Goal: Information Seeking & Learning: Learn about a topic

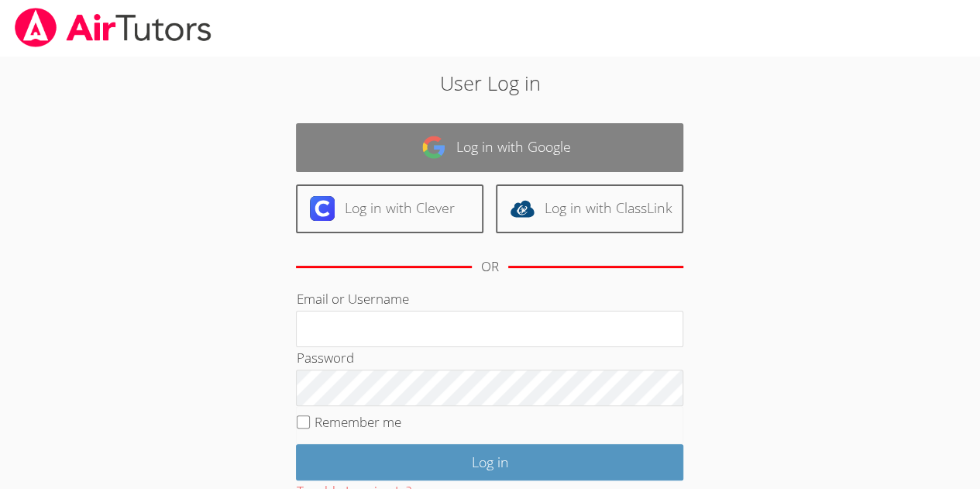
click at [613, 167] on link "Log in with Google" at bounding box center [489, 147] width 387 height 49
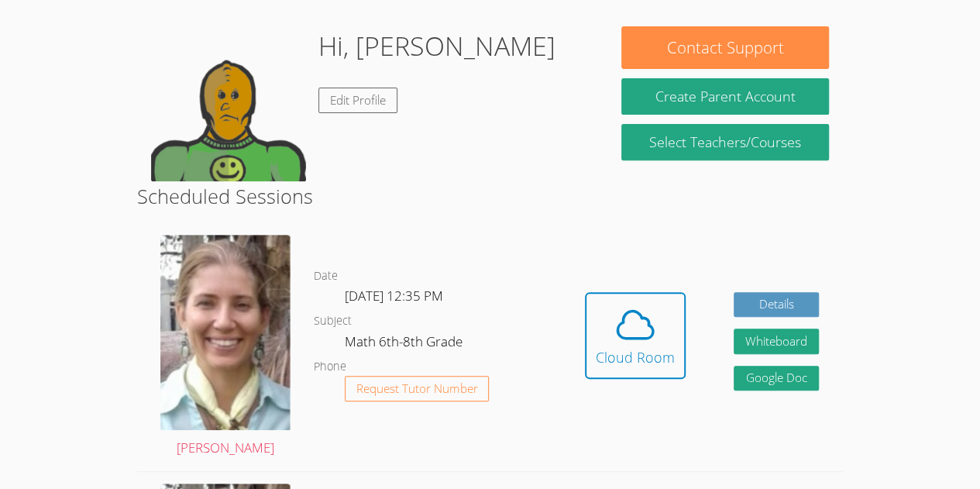
scroll to position [228, 0]
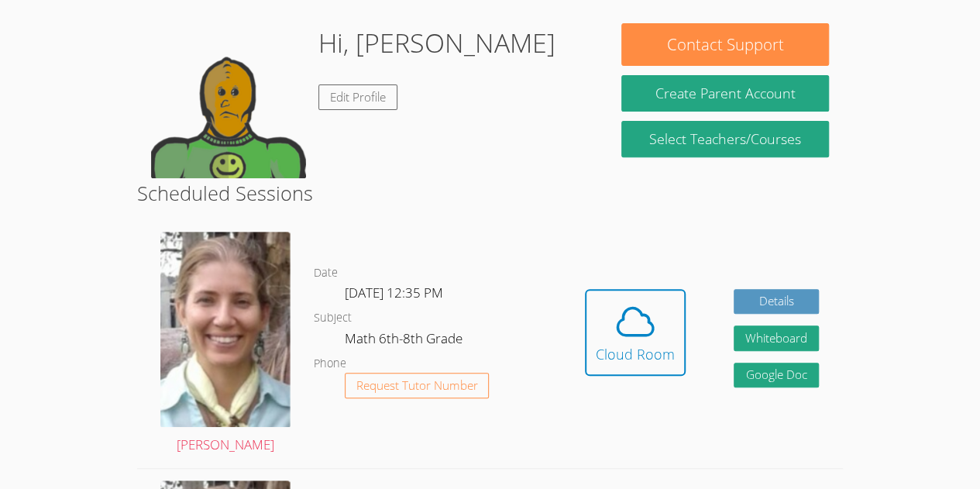
click at [572, 346] on div "Hidden Cloud Room Details Whiteboard Hidden Google Doc" at bounding box center [702, 343] width 282 height 247
click at [603, 325] on span at bounding box center [635, 321] width 79 height 43
click at [640, 348] on div "Cloud Room" at bounding box center [635, 354] width 79 height 22
click at [426, 232] on div "Date Fri Oct 10, 12:35 PM Subject Math 6th-8th Grade Phone Request Tutor Number" at bounding box center [437, 343] width 247 height 247
click at [628, 313] on icon at bounding box center [635, 321] width 43 height 43
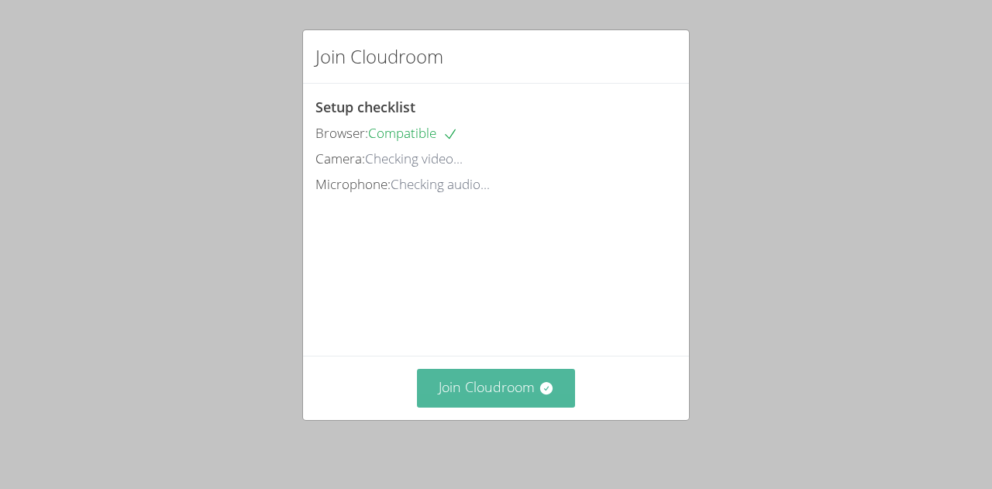
click at [518, 403] on button "Join Cloudroom" at bounding box center [496, 388] width 159 height 38
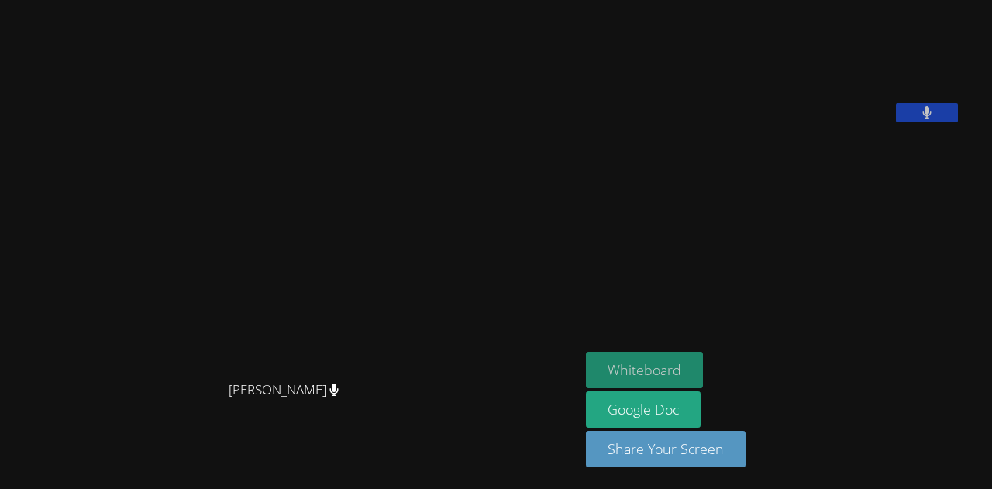
click at [683, 362] on button "Whiteboard" at bounding box center [644, 370] width 117 height 36
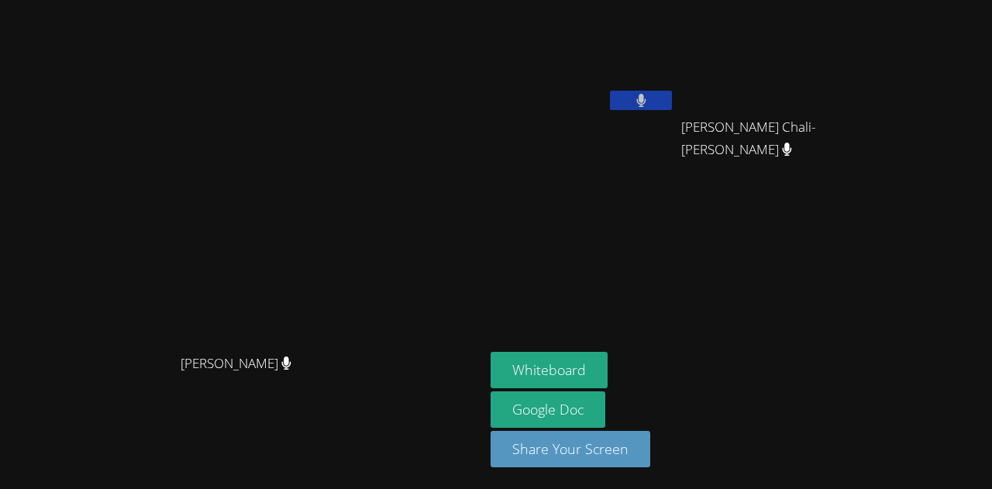
click at [672, 91] on button at bounding box center [641, 100] width 62 height 19
click at [672, 95] on button at bounding box center [641, 100] width 62 height 19
click at [432, 30] on div "Diana Andrade Diana Andrade" at bounding box center [242, 244] width 472 height 477
drag, startPoint x: 618, startPoint y: 208, endPoint x: 663, endPoint y: 294, distance: 96.4
click at [663, 294] on div "Carlos Garcia Carlos Garcia" at bounding box center [582, 261] width 184 height 166
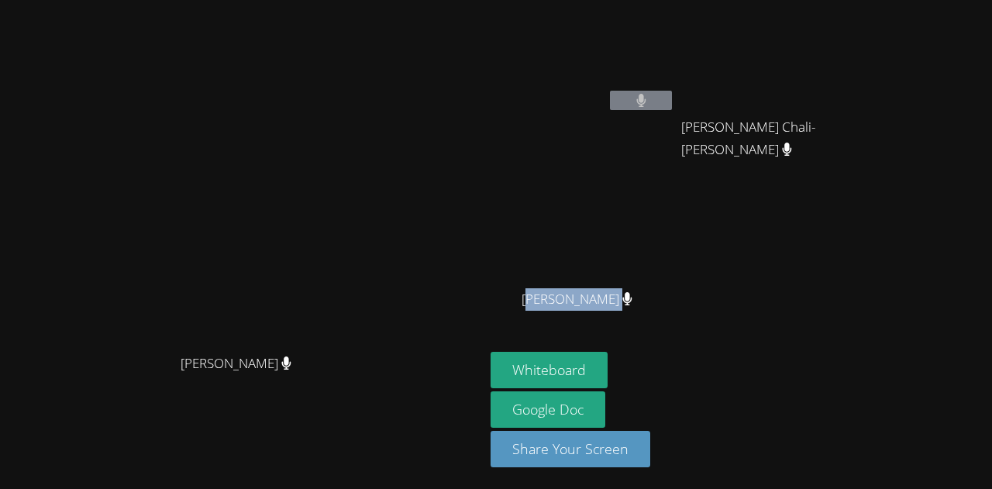
drag, startPoint x: 655, startPoint y: 295, endPoint x: 745, endPoint y: 301, distance: 90.1
click at [675, 301] on div "[PERSON_NAME]" at bounding box center [582, 313] width 184 height 62
click at [632, 298] on icon at bounding box center [627, 298] width 10 height 13
click at [359, 153] on video at bounding box center [242, 214] width 232 height 266
click at [126, 203] on video at bounding box center [242, 214] width 232 height 266
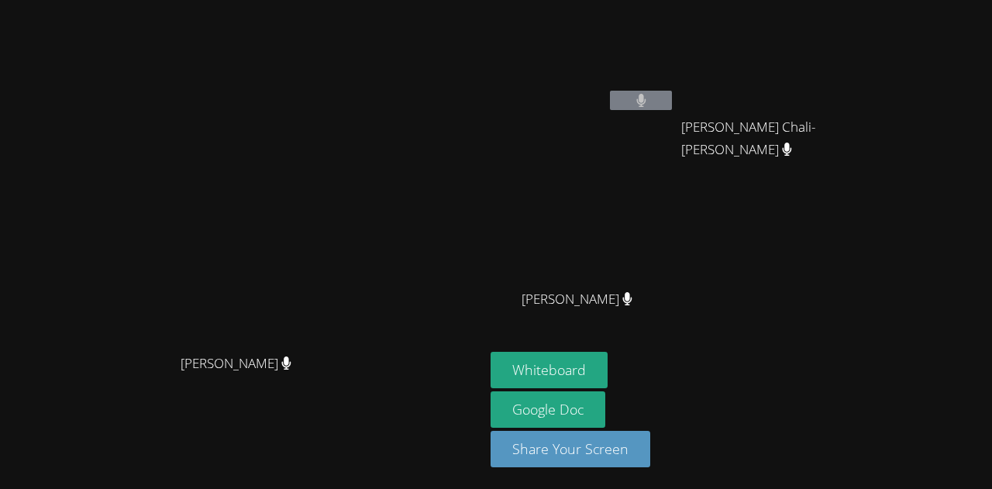
click at [126, 203] on video at bounding box center [242, 214] width 232 height 266
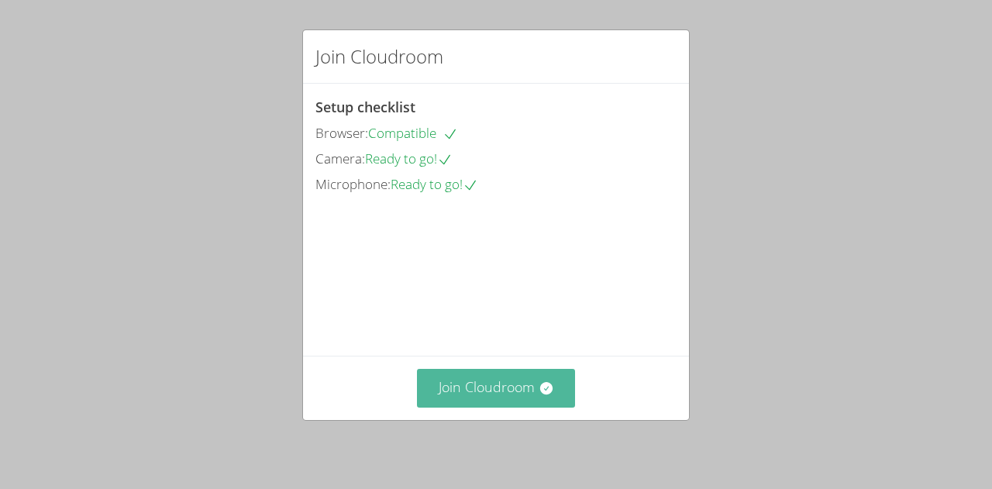
click at [493, 394] on button "Join Cloudroom" at bounding box center [496, 388] width 159 height 38
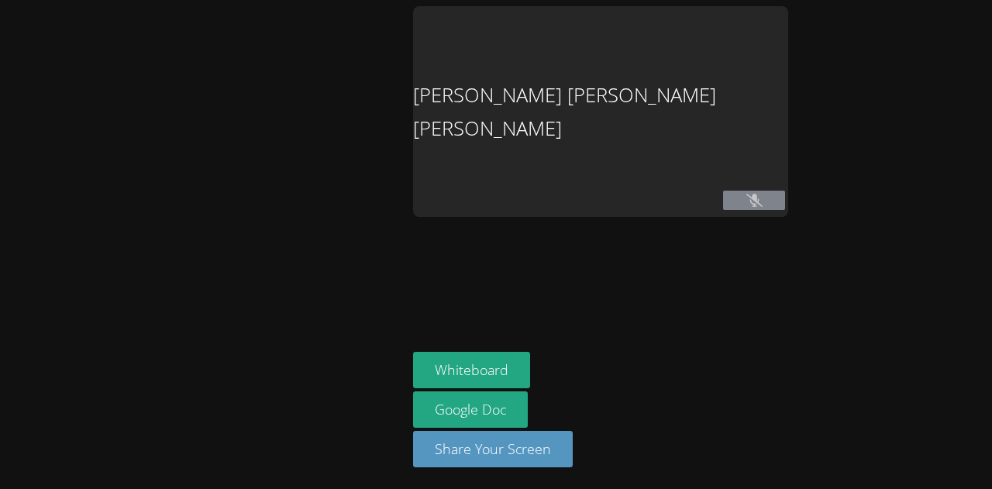
click at [380, 280] on div at bounding box center [203, 244] width 394 height 477
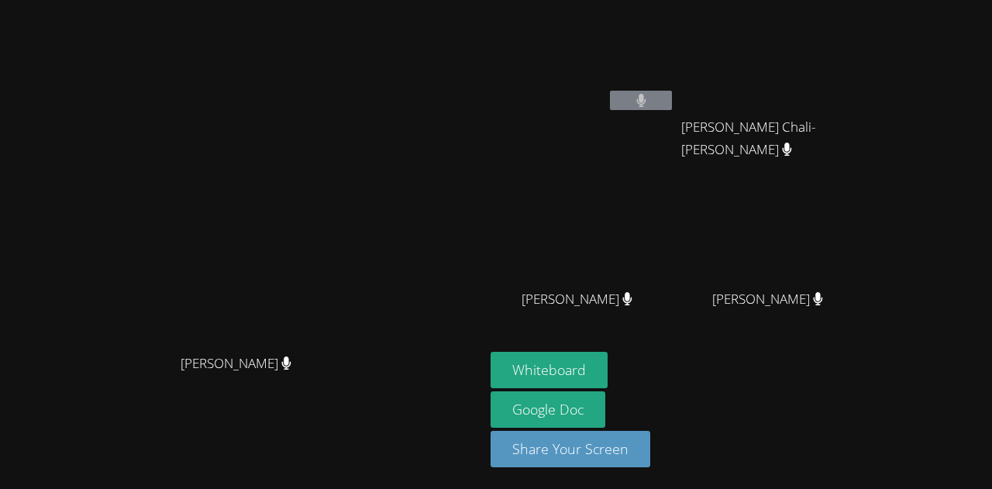
click at [359, 109] on video at bounding box center [242, 214] width 232 height 266
click at [359, 202] on video at bounding box center [242, 214] width 232 height 266
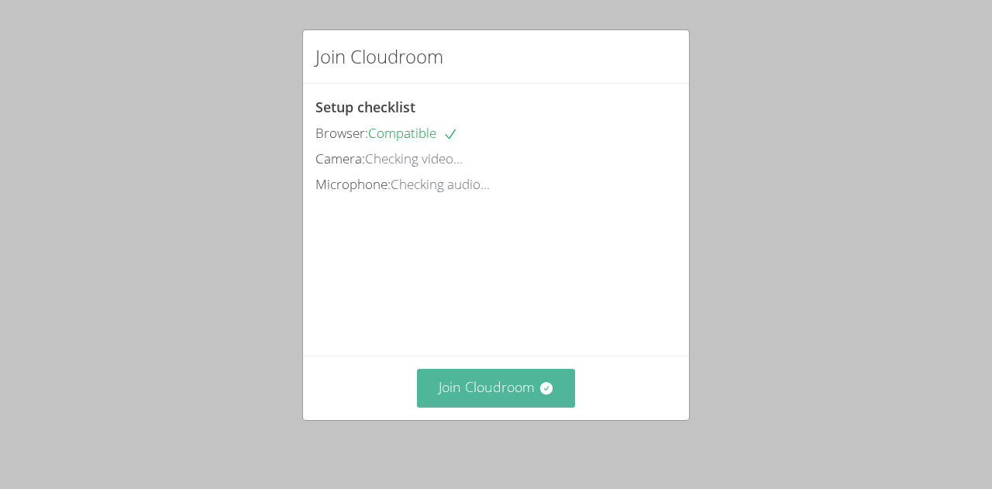
click at [499, 397] on button "Join Cloudroom" at bounding box center [496, 388] width 159 height 38
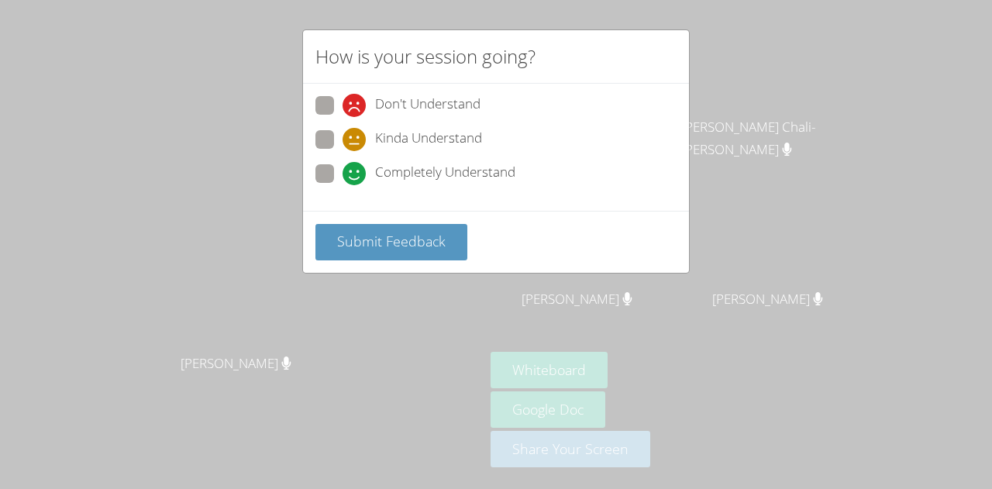
click at [428, 166] on span "Completely Understand" at bounding box center [445, 173] width 140 height 23
click at [356, 166] on input "Completely Understand" at bounding box center [348, 170] width 13 height 13
radio input "true"
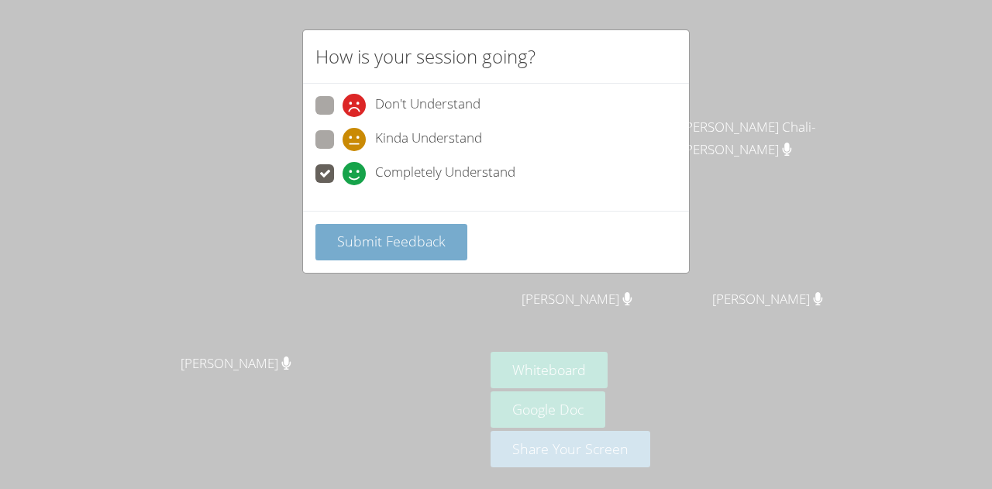
click at [439, 225] on button "Submit Feedback" at bounding box center [391, 242] width 152 height 36
